Goal: Obtain resource: Download file/media

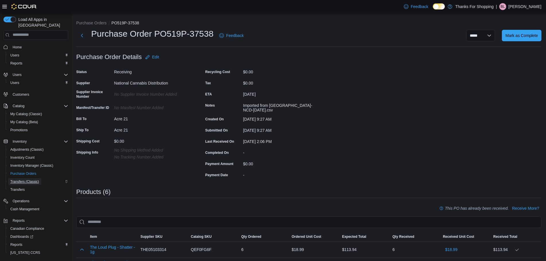
click at [25, 178] on span "Transfers (Classic)" at bounding box center [24, 181] width 29 height 7
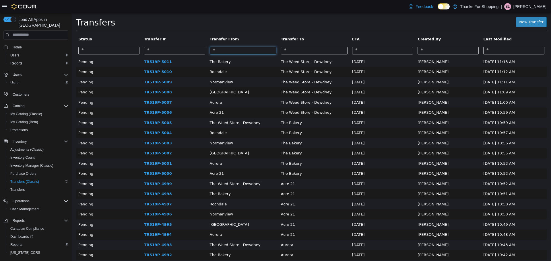
click at [227, 52] on input "search" at bounding box center [243, 50] width 67 height 8
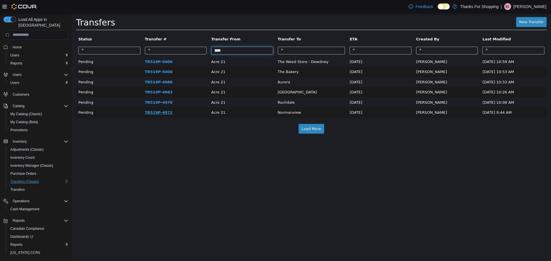
type input "****"
click at [153, 112] on link "TR519P-4972" at bounding box center [159, 112] width 28 height 4
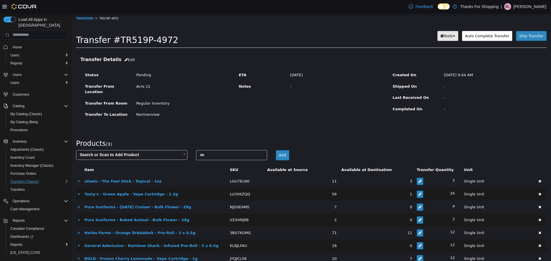
click at [448, 39] on button "Tools" at bounding box center [447, 36] width 21 height 10
click at [439, 45] on span "PDF Download" at bounding box center [432, 46] width 29 height 5
click at [86, 18] on link "Transfers" at bounding box center [84, 18] width 17 height 4
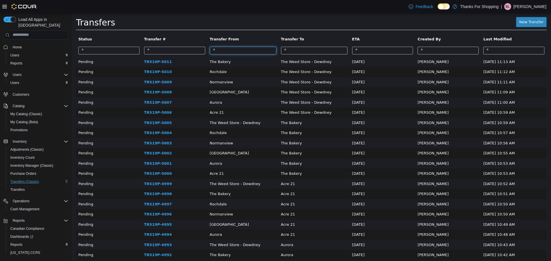
click at [227, 54] on input "search" at bounding box center [243, 50] width 67 height 8
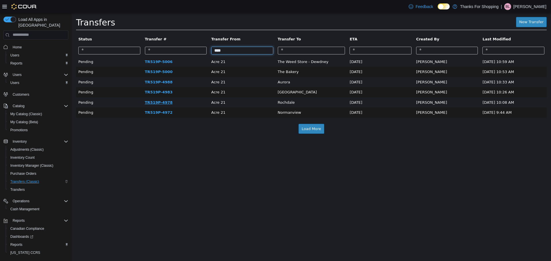
type input "****"
click at [158, 103] on link "TR519P-4978" at bounding box center [159, 102] width 28 height 4
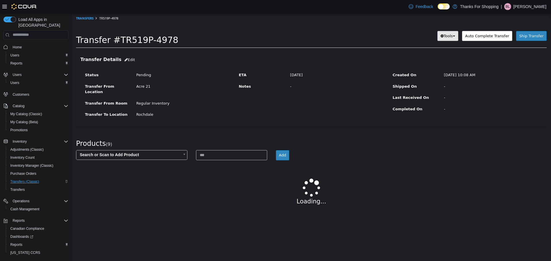
click at [457, 38] on button "Tools" at bounding box center [447, 36] width 21 height 10
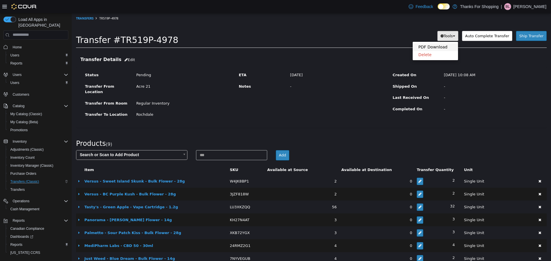
click at [451, 46] on link "PDF Download" at bounding box center [435, 47] width 45 height 8
click at [91, 19] on link "Transfers" at bounding box center [84, 18] width 17 height 4
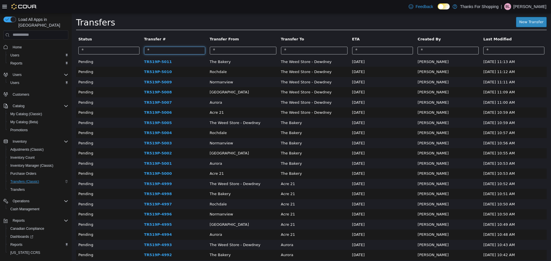
click at [191, 54] on input "search" at bounding box center [174, 50] width 61 height 8
click at [244, 51] on input "search" at bounding box center [243, 50] width 67 height 8
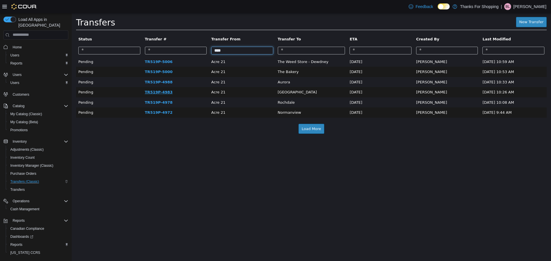
type input "****"
click at [164, 93] on link "TR519P-4983" at bounding box center [159, 92] width 28 height 4
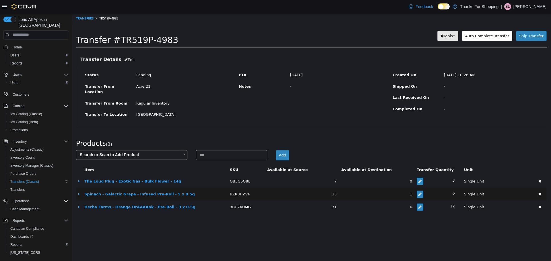
click at [446, 36] on button "Tools" at bounding box center [447, 36] width 21 height 10
click at [435, 47] on span "PDF Download" at bounding box center [432, 46] width 29 height 5
click at [81, 19] on link "Transfers" at bounding box center [84, 18] width 17 height 4
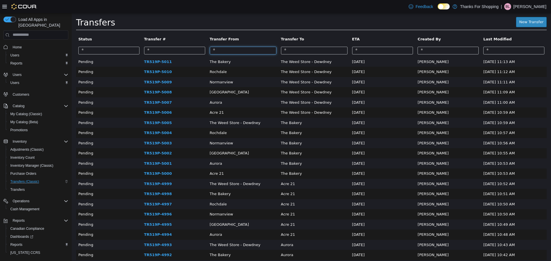
click at [236, 51] on input "search" at bounding box center [243, 50] width 67 height 8
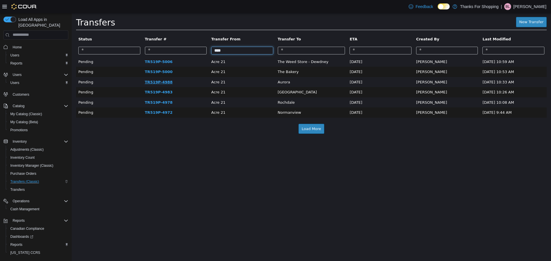
type input "****"
click at [153, 84] on link "TR519P-4988" at bounding box center [159, 82] width 28 height 4
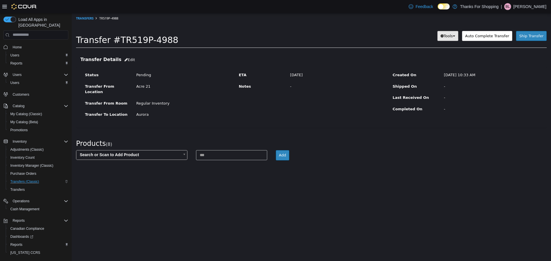
click at [453, 36] on span "Tools" at bounding box center [448, 36] width 9 height 4
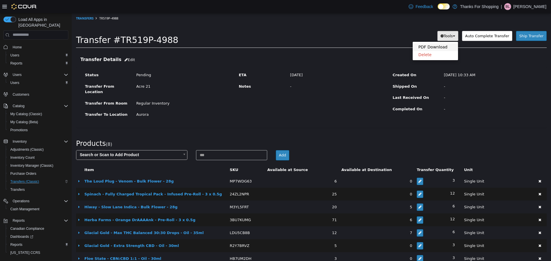
click at [446, 48] on span "PDF Download" at bounding box center [432, 46] width 29 height 5
click at [92, 19] on link "Transfers" at bounding box center [84, 18] width 17 height 4
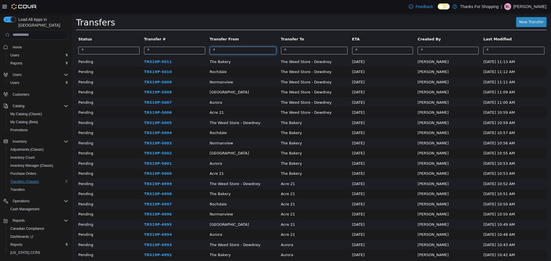
click at [254, 52] on input "search" at bounding box center [243, 50] width 67 height 8
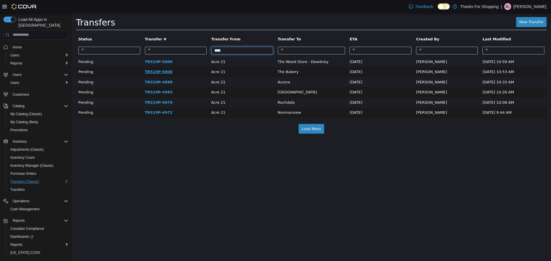
type input "****"
click at [162, 70] on link "TR519P-5000" at bounding box center [159, 71] width 28 height 4
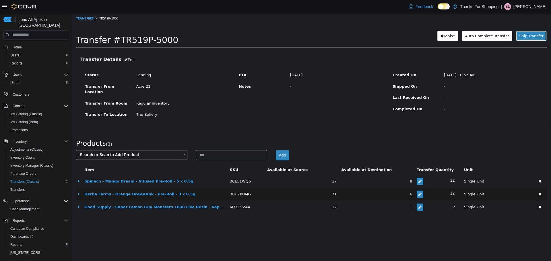
click at [528, 36] on span "Ship Transfer" at bounding box center [531, 36] width 24 height 4
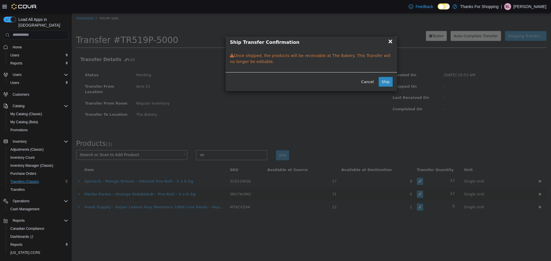
click at [389, 42] on span "×" at bounding box center [390, 41] width 5 height 7
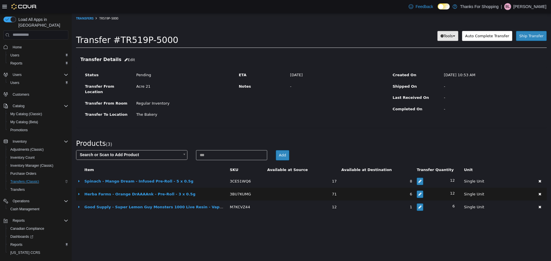
click at [444, 37] on icon "button" at bounding box center [441, 36] width 3 height 4
click at [444, 46] on span "PDF Download" at bounding box center [432, 46] width 29 height 5
click at [79, 17] on link "Transfers" at bounding box center [84, 18] width 17 height 4
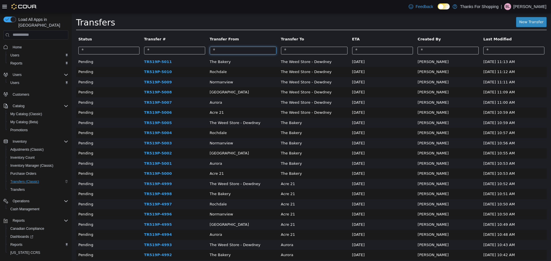
click at [245, 51] on input "search" at bounding box center [243, 50] width 67 height 8
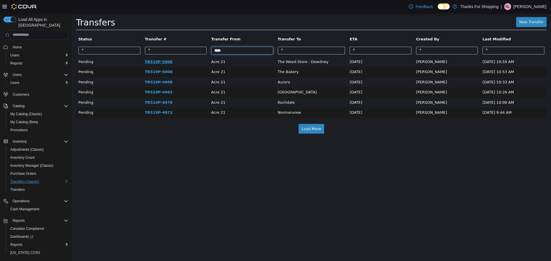
type input "****"
click at [151, 61] on link "TR519P-5006" at bounding box center [159, 61] width 28 height 4
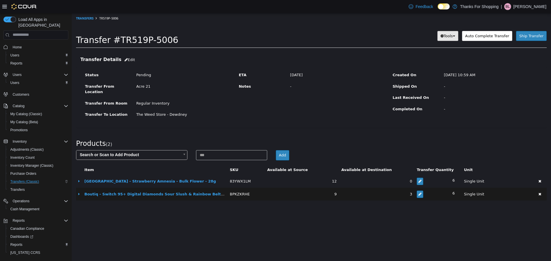
click at [453, 36] on span "Tools" at bounding box center [448, 36] width 9 height 4
click at [441, 47] on span "PDF Download" at bounding box center [432, 46] width 29 height 5
